Goal: Check status: Check status

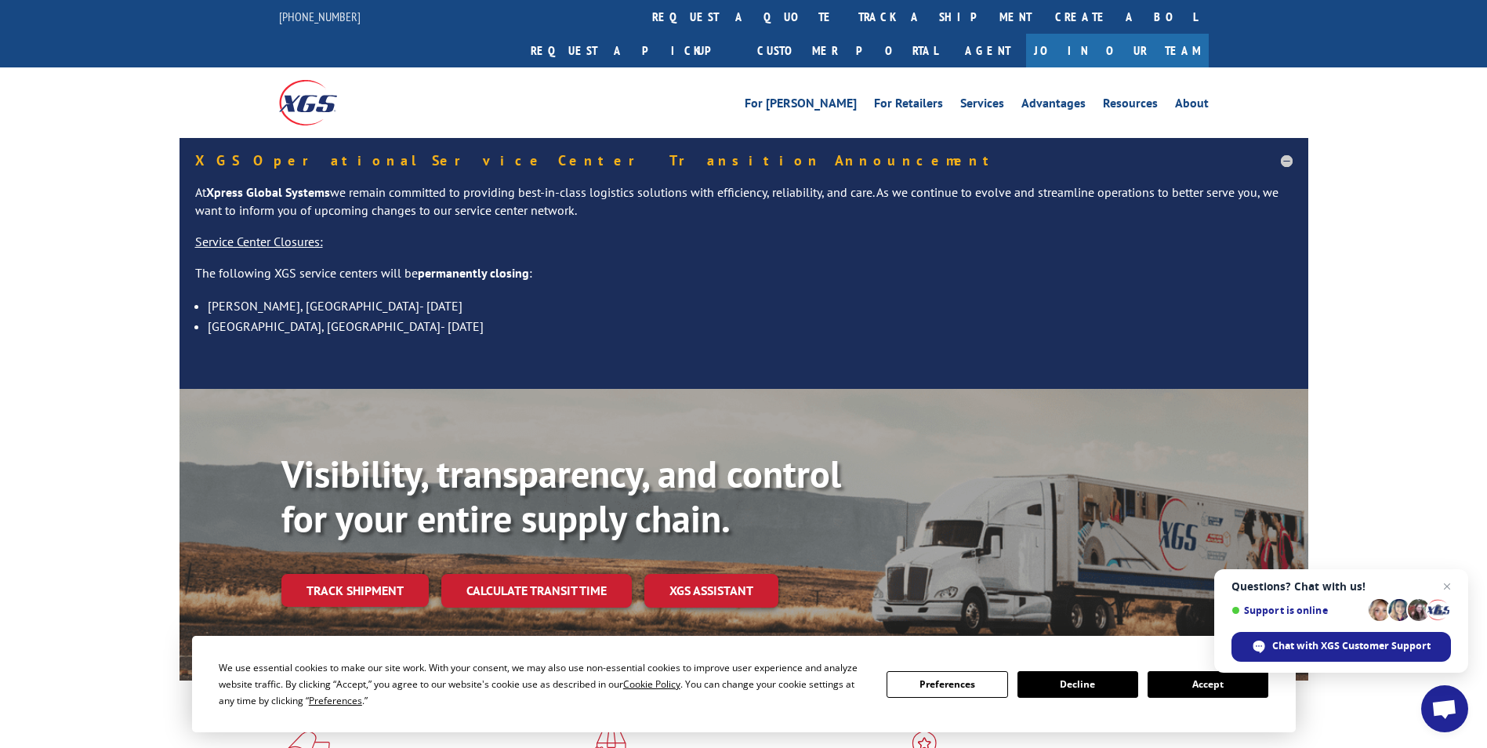
click at [1451, 701] on span "Open chat" at bounding box center [1444, 710] width 26 height 22
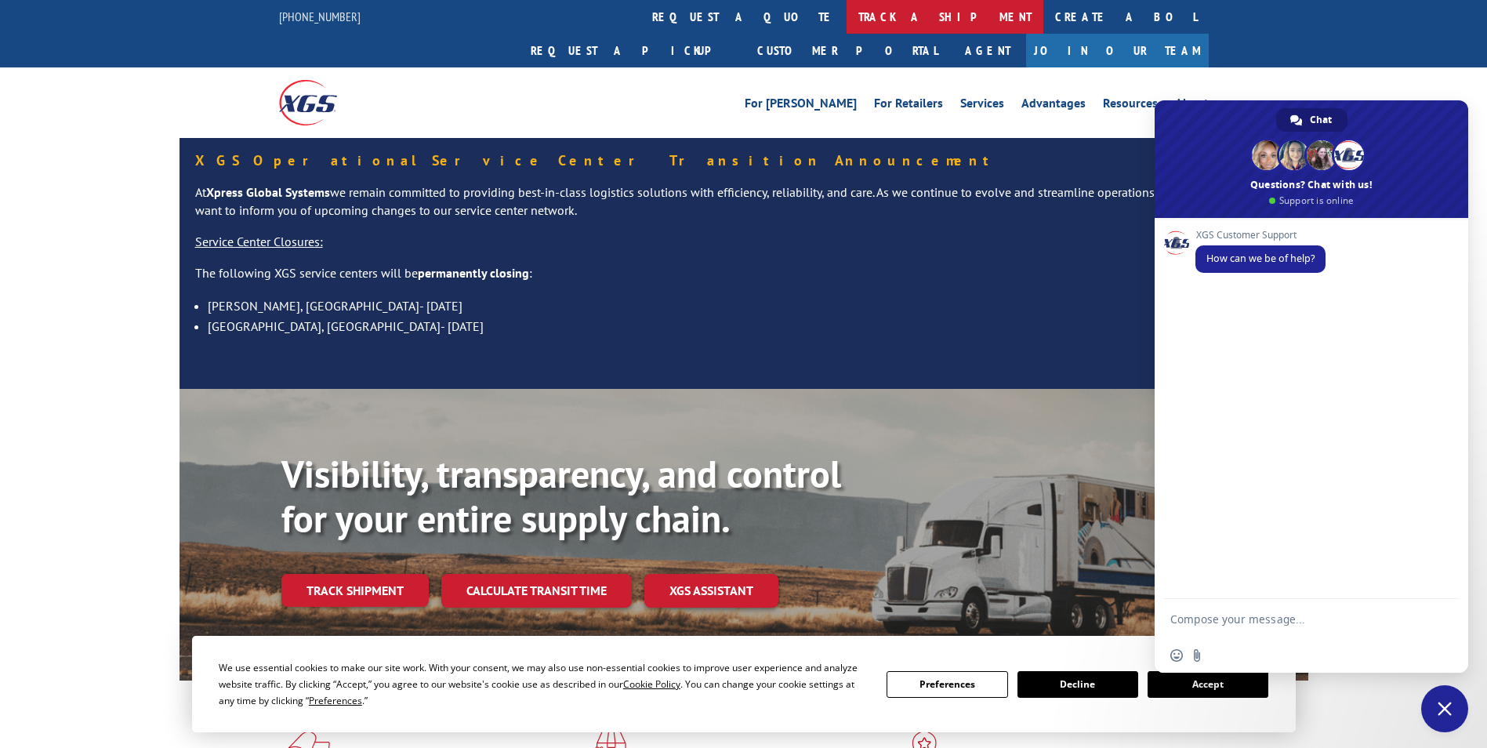
click at [846, 10] on link "track a shipment" at bounding box center [944, 17] width 197 height 34
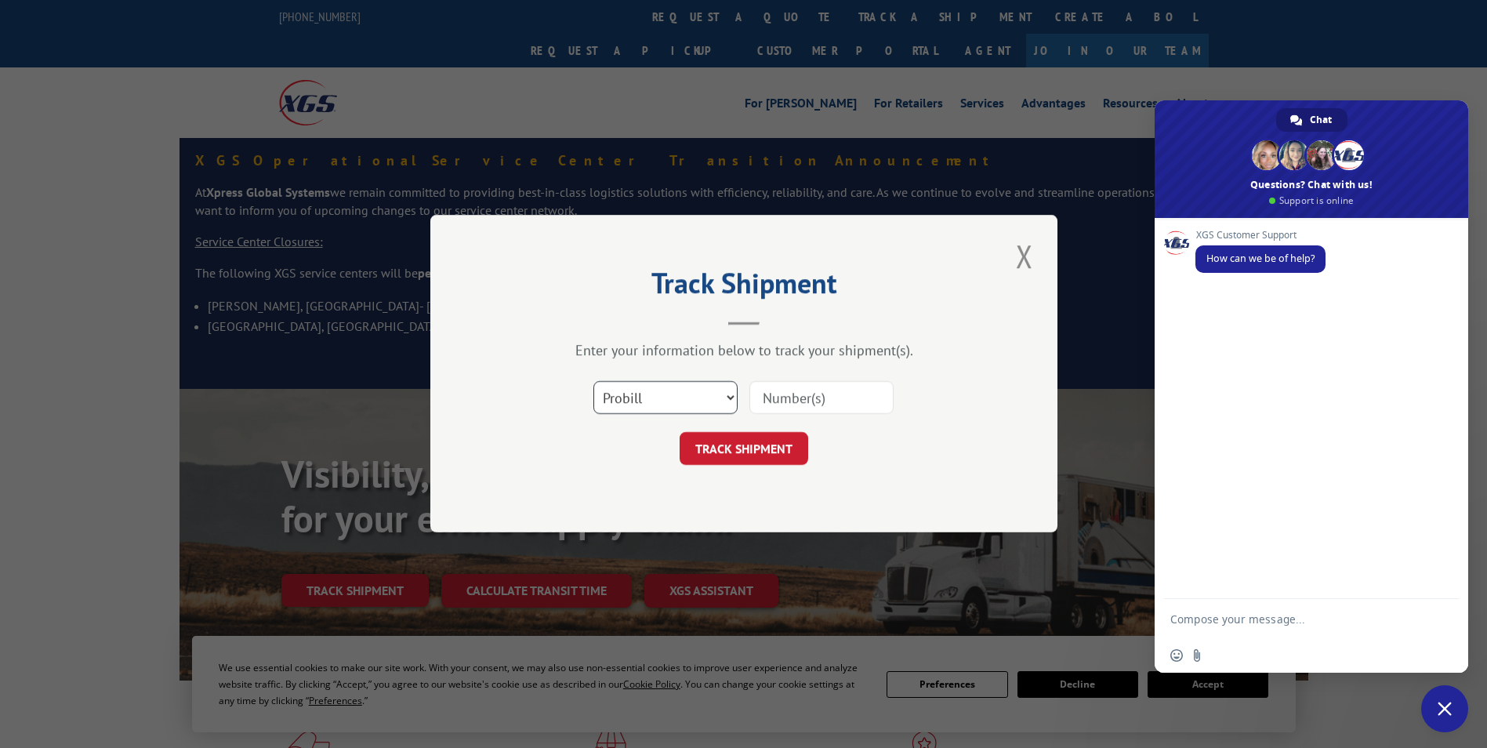
click at [716, 395] on select "Select category... Probill BOL PO" at bounding box center [665, 398] width 144 height 33
select select "bol"
click at [593, 382] on select "Select category... Probill BOL PO" at bounding box center [665, 398] width 144 height 33
click at [806, 397] on input at bounding box center [821, 398] width 144 height 33
type input "863023"
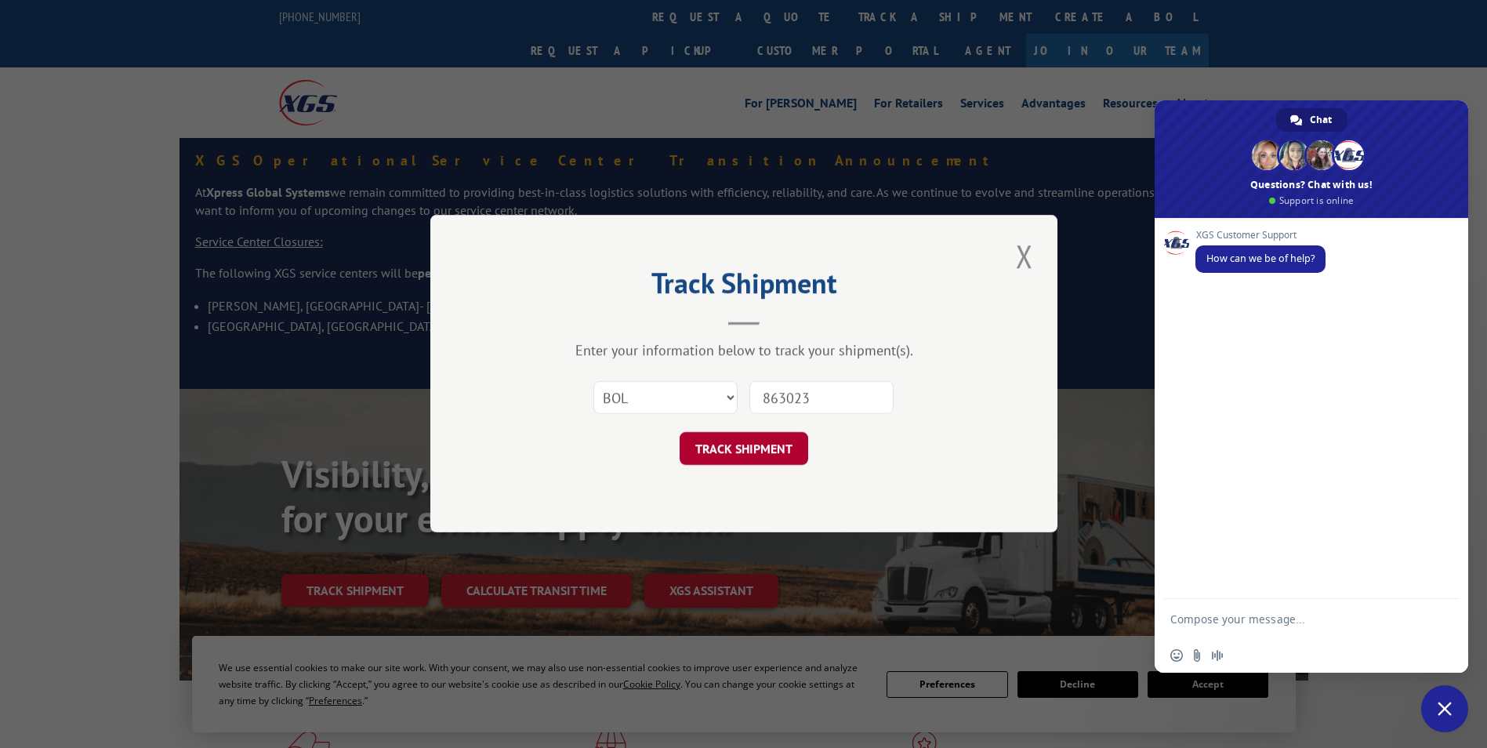
click at [769, 444] on button "TRACK SHIPMENT" at bounding box center [743, 449] width 129 height 33
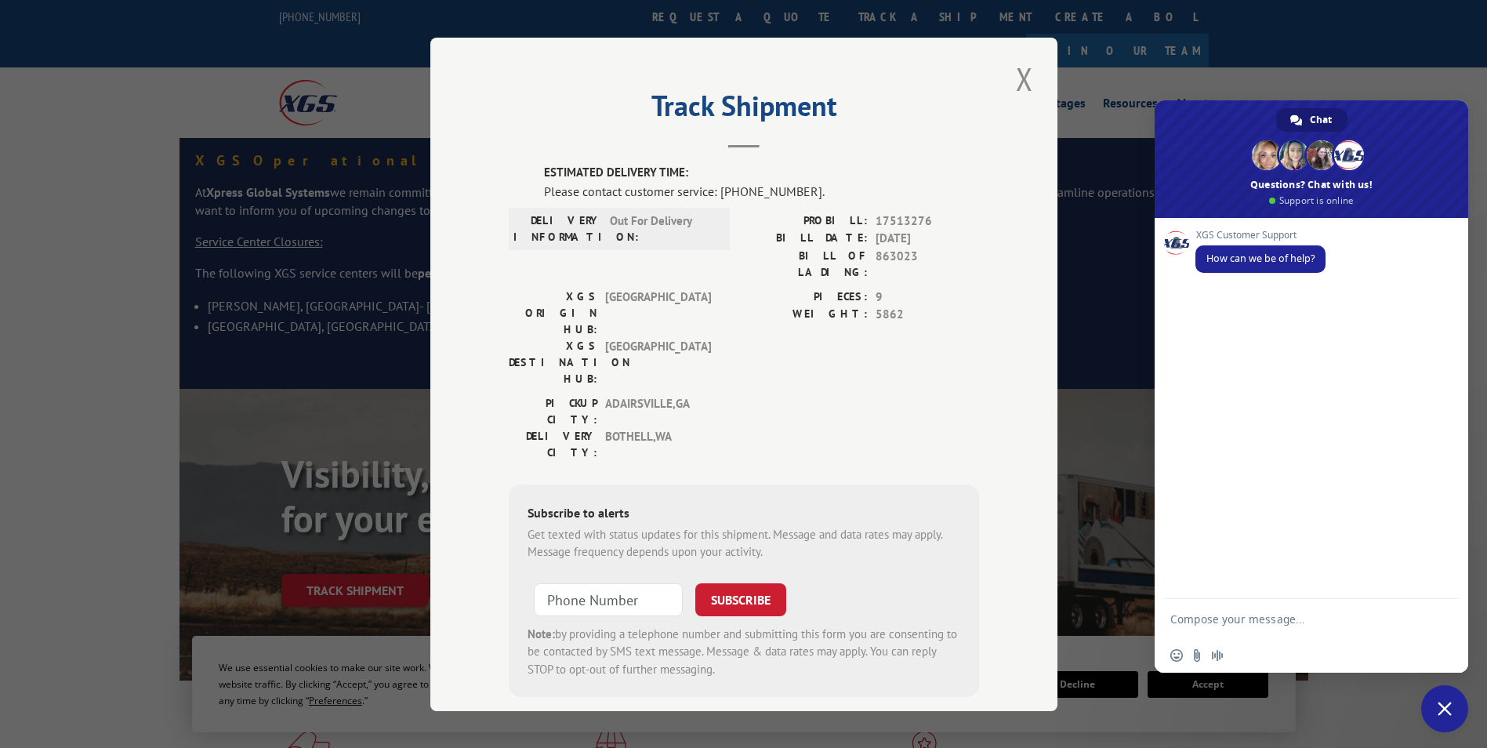
click at [1275, 621] on textarea "Compose your message..." at bounding box center [1295, 618] width 251 height 39
type textarea "g"
type textarea "Good morning! Hoping to get a better understanding of tracking on BOL 863023. W…"
click at [1446, 590] on span "Send" at bounding box center [1441, 591] width 12 height 12
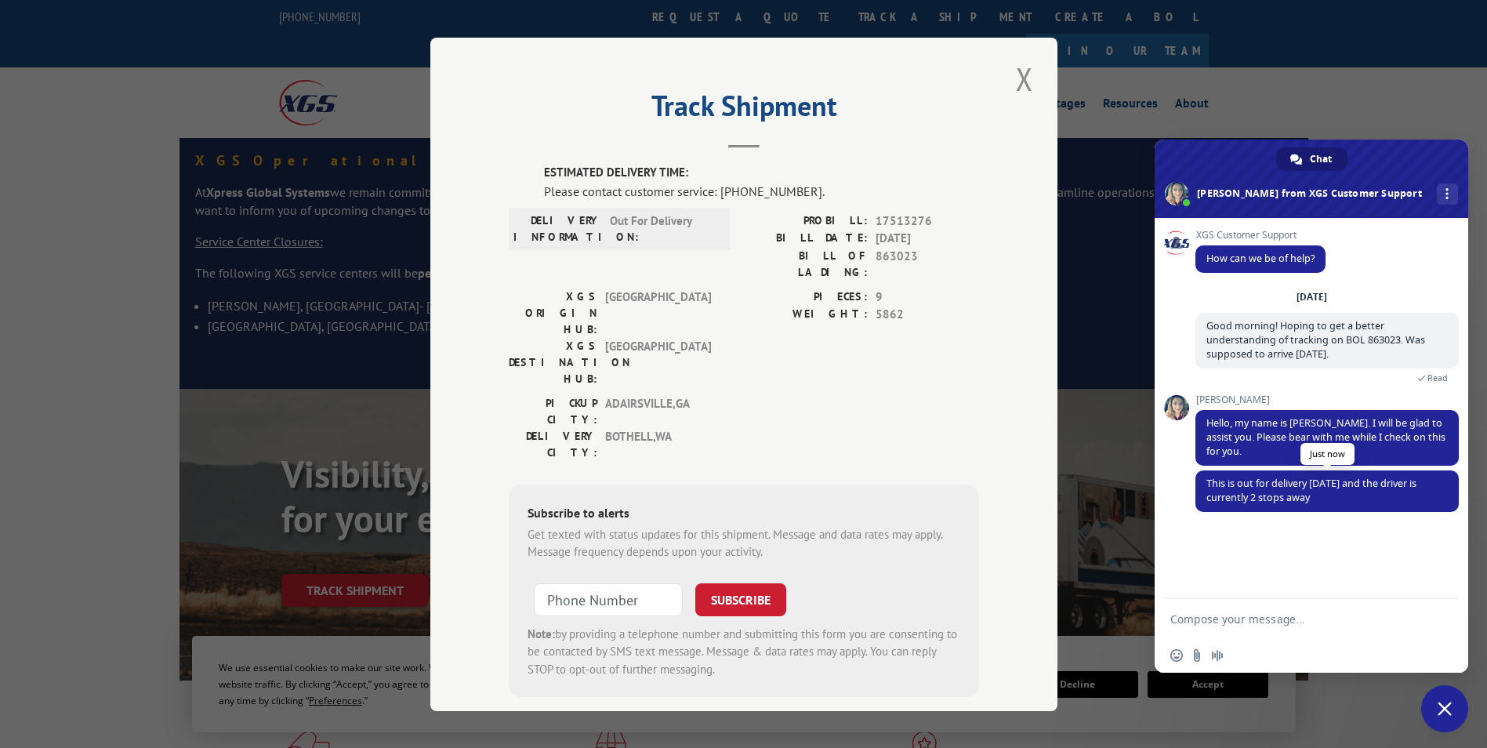
click at [1308, 486] on span "This is out for delivery [DATE] and the driver is currently 2 stops away" at bounding box center [1311, 489] width 210 height 27
click at [1250, 620] on textarea "Compose your message..." at bounding box center [1295, 618] width 251 height 39
type textarea "perfect, thank you!"
click at [1438, 618] on span "Send" at bounding box center [1441, 619] width 12 height 12
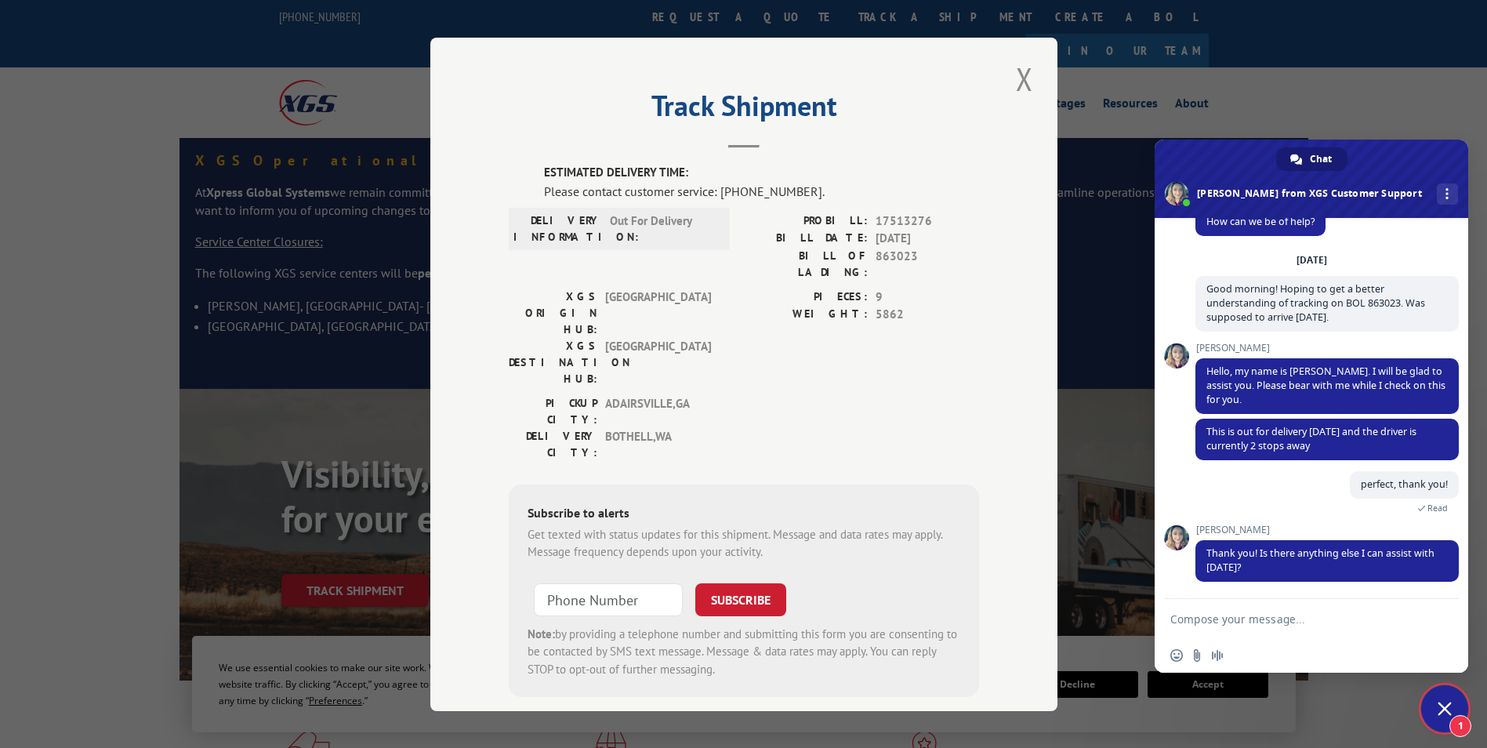
scroll to position [68, 0]
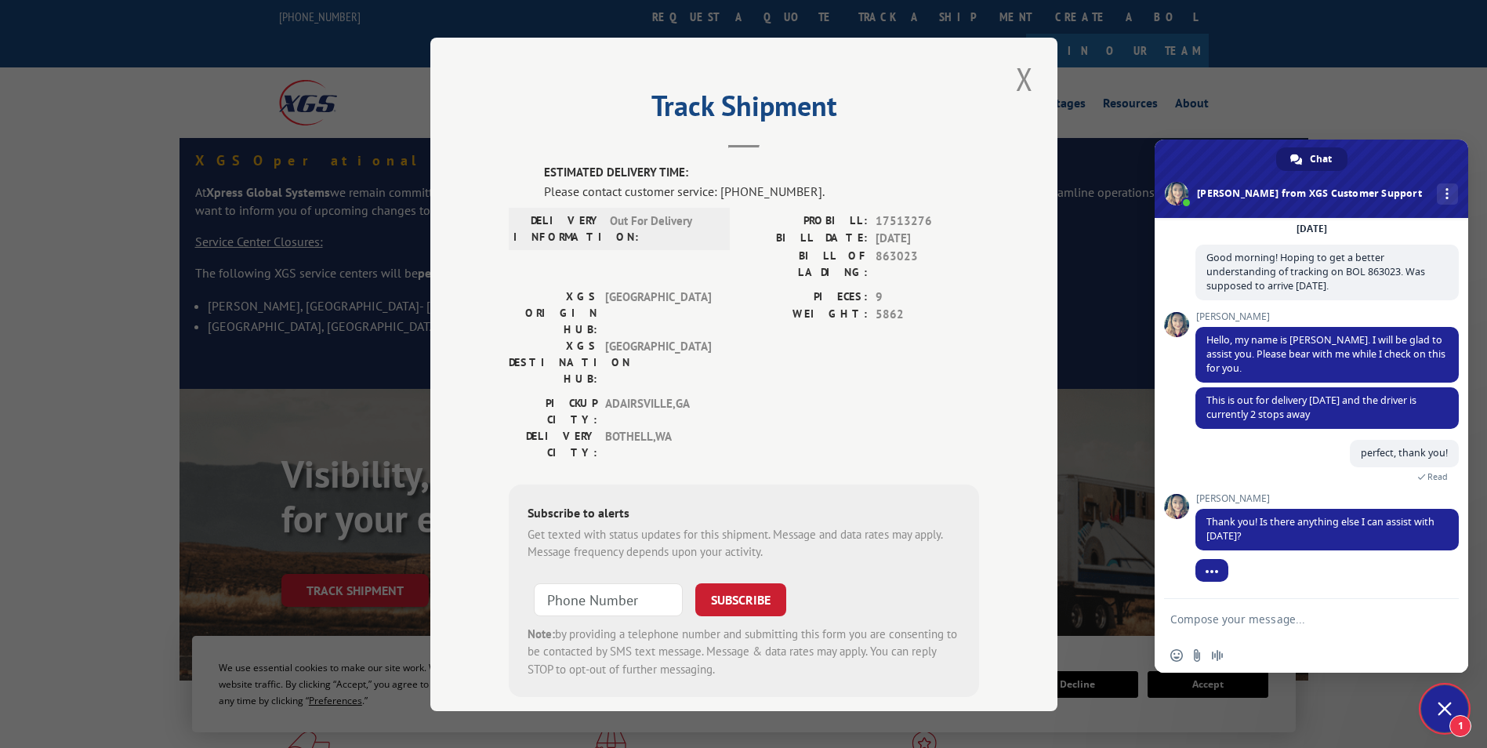
click at [1262, 617] on textarea "Compose your message..." at bounding box center [1295, 618] width 251 height 39
type textarea "nope, that was it"
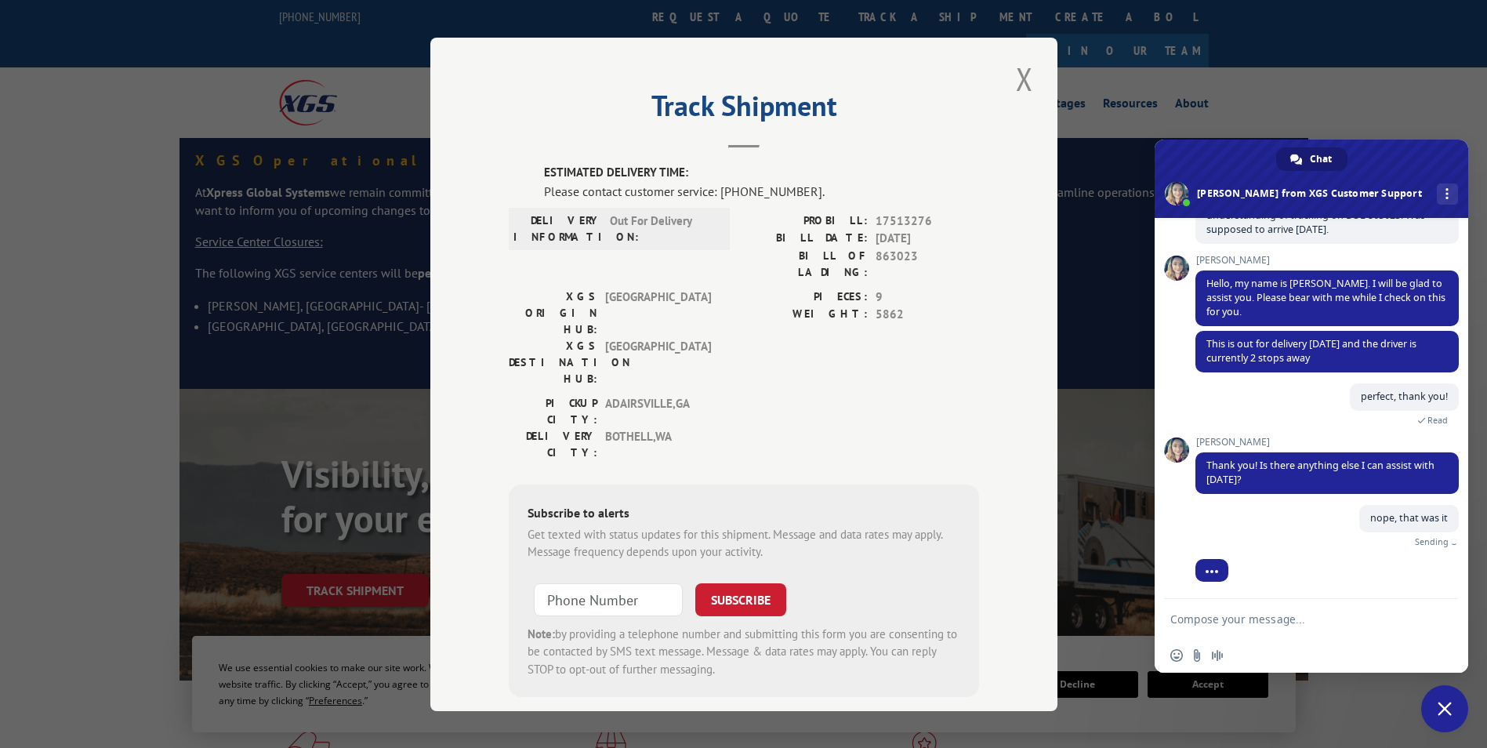
scroll to position [107, 0]
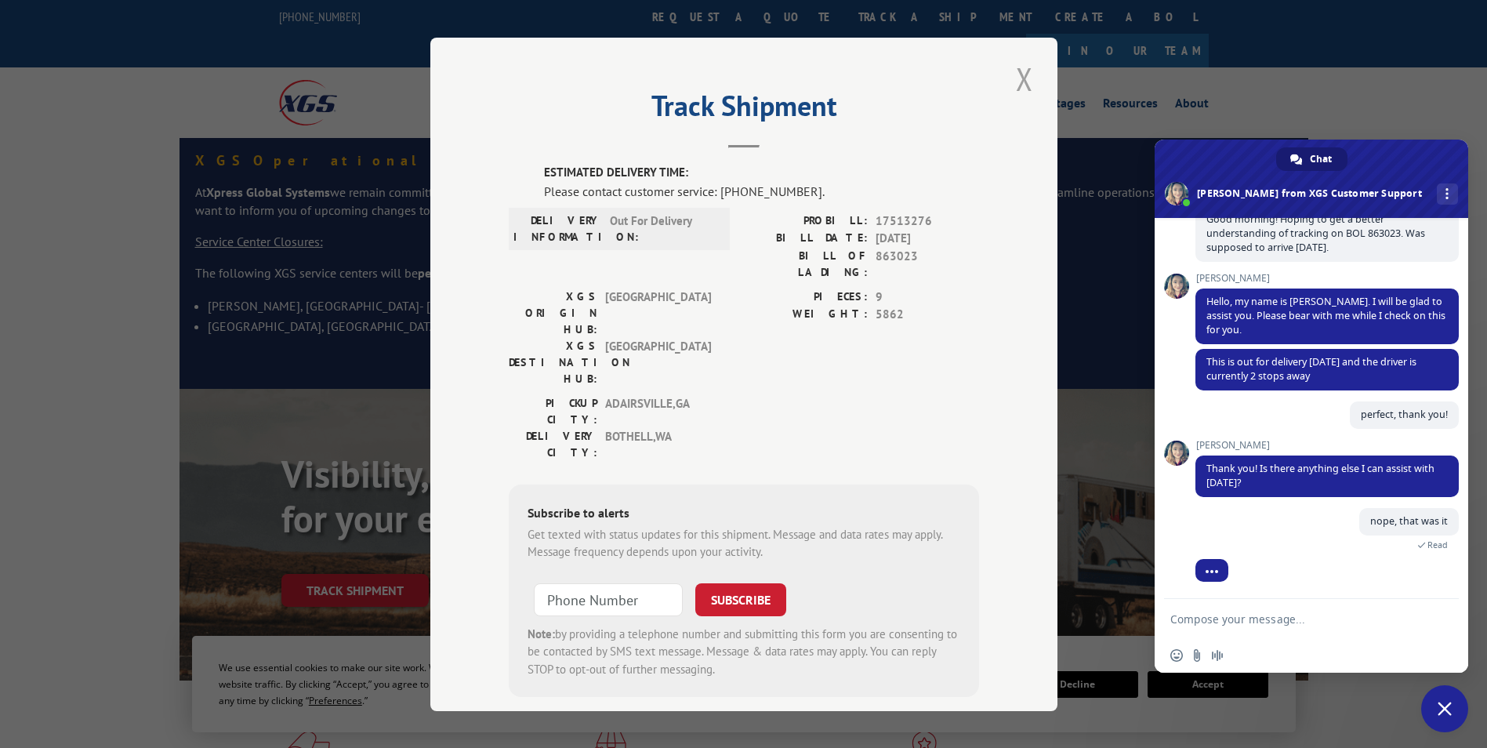
click at [1019, 76] on button "Close modal" at bounding box center [1024, 78] width 27 height 43
